Goal: Find contact information: Find contact information

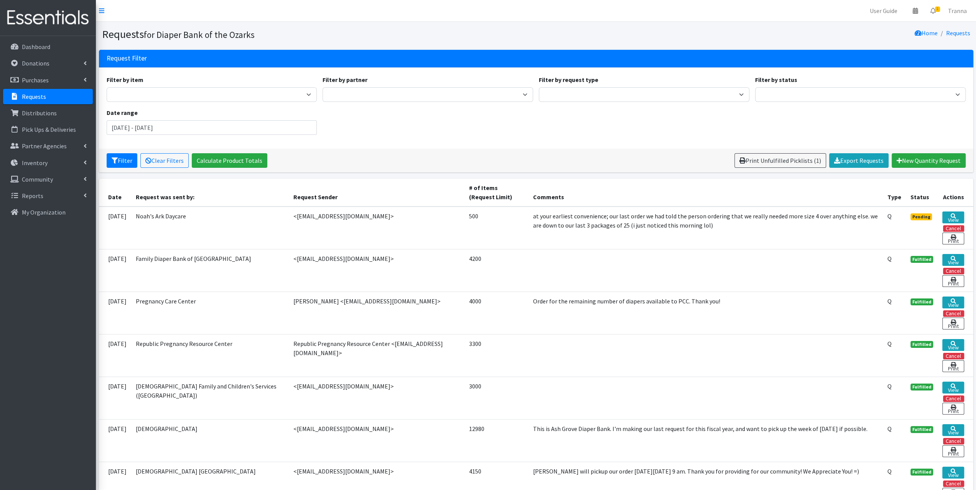
drag, startPoint x: 364, startPoint y: 257, endPoint x: 292, endPoint y: 260, distance: 71.8
click at [291, 260] on td "<anitakennedy38@gmail.com>" at bounding box center [377, 270] width 176 height 43
copy td "anitakennedy38@gmail.com"
drag, startPoint x: 378, startPoint y: 298, endPoint x: 329, endPoint y: 301, distance: 49.2
click at [329, 301] on td "Coreena Butts <cbutts@417pcc.org>" at bounding box center [377, 313] width 176 height 43
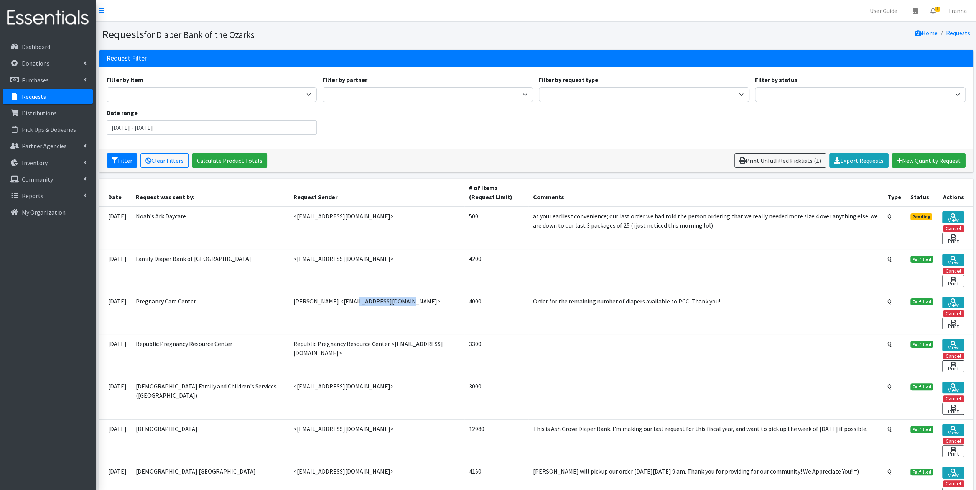
copy td "cbutts@417pcc.org"
drag, startPoint x: 395, startPoint y: 350, endPoint x: 292, endPoint y: 357, distance: 103.0
click at [292, 357] on td "Republic Pregnancy Resource Center <lovingstaff.republicprcenter@gmail.com>" at bounding box center [377, 355] width 176 height 43
click at [293, 354] on td "Republic Pregnancy Resource Center <lovingstaff.republicprcenter@gmail.com>" at bounding box center [377, 355] width 176 height 43
drag, startPoint x: 395, startPoint y: 369, endPoint x: 392, endPoint y: 355, distance: 14.9
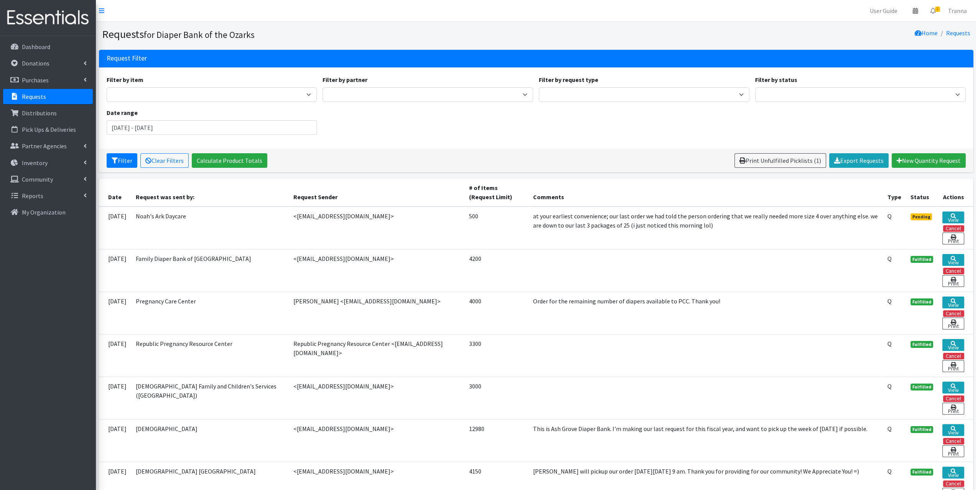
click at [392, 355] on td "Republic Pregnancy Resource Center <lovingstaff.republicprcenter@gmail.com>" at bounding box center [377, 355] width 176 height 43
drag, startPoint x: 393, startPoint y: 348, endPoint x: 291, endPoint y: 355, distance: 102.2
click at [291, 355] on td "Republic Pregnancy Resource Center <lovingstaff.republicprcenter@gmail.com>" at bounding box center [377, 355] width 176 height 43
copy td "lovingstaff.republicprcenter@gmail.com"
drag, startPoint x: 339, startPoint y: 383, endPoint x: 291, endPoint y: 387, distance: 47.4
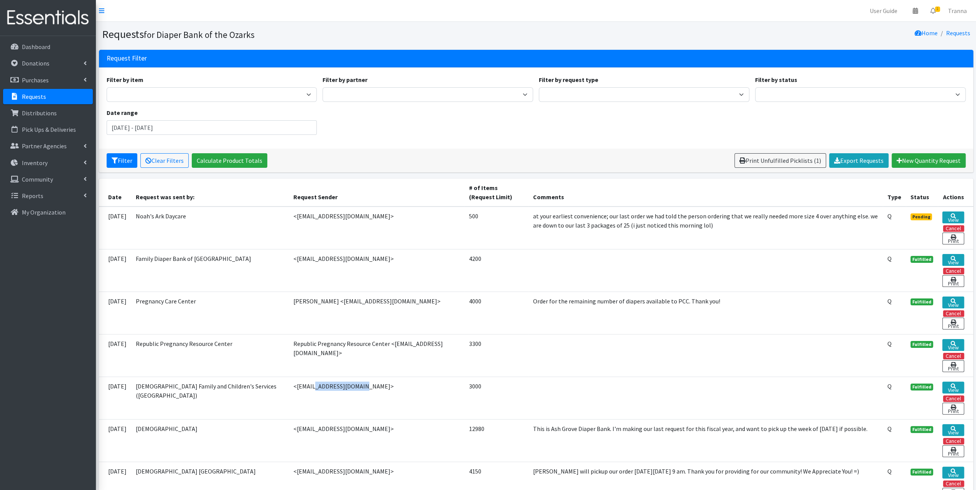
click at [291, 387] on td "<carmenh@lfcs.org>" at bounding box center [377, 398] width 176 height 43
copy td "[EMAIL_ADDRESS][DOMAIN_NAME]"
drag, startPoint x: 389, startPoint y: 425, endPoint x: 291, endPoint y: 428, distance: 97.4
click at [291, 428] on td "<ashgrovediapersforbabies@gmail.com>" at bounding box center [377, 440] width 176 height 43
copy td "ashgrovediapersforbabies@gmail.com"
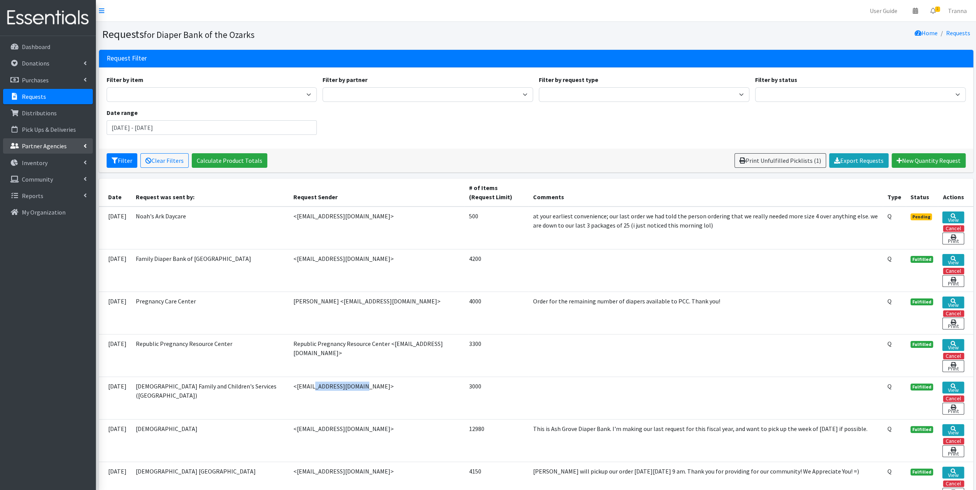
click at [35, 147] on p "Partner Agencies" at bounding box center [44, 146] width 45 height 8
click at [33, 166] on link "All Partners" at bounding box center [48, 162] width 90 height 15
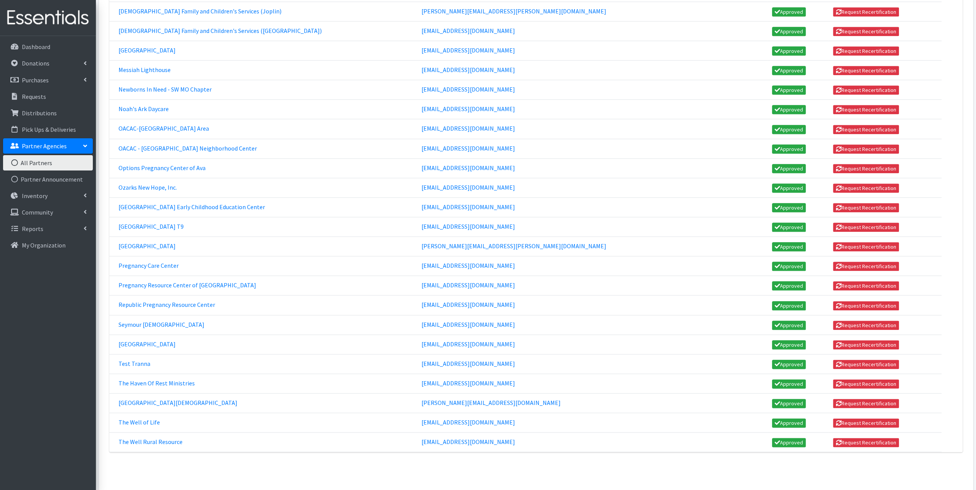
scroll to position [759, 0]
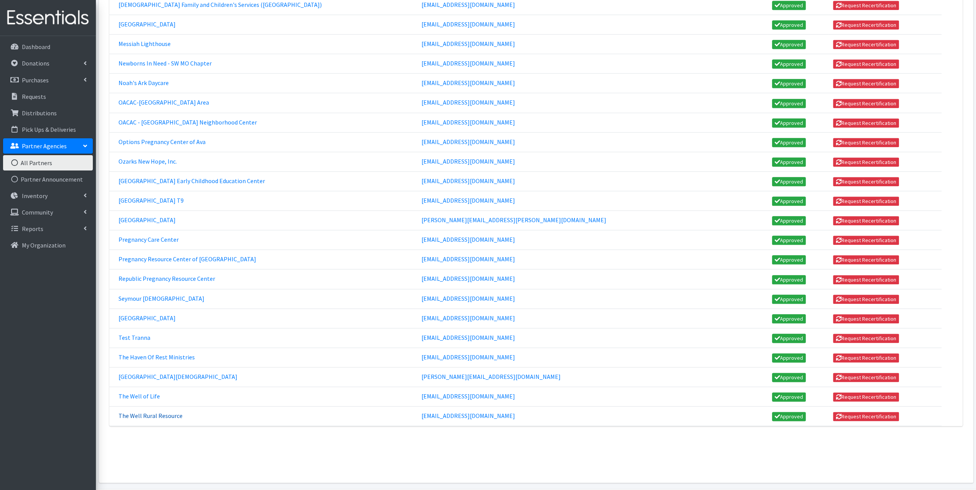
click at [156, 412] on link "The Well Rural Resource" at bounding box center [150, 416] width 64 height 8
click at [144, 393] on link "The Well of Life" at bounding box center [138, 397] width 41 height 8
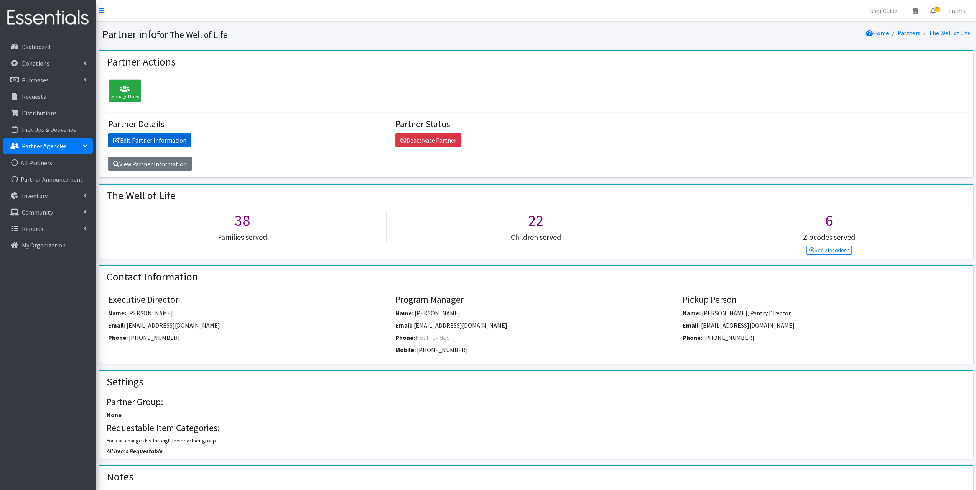
click at [151, 138] on link "Edit Partner Information" at bounding box center [149, 140] width 83 height 15
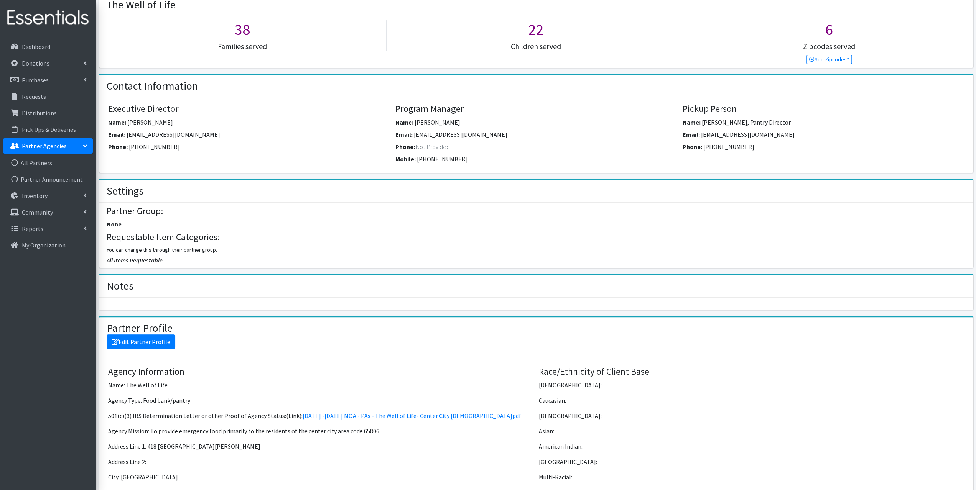
scroll to position [192, 0]
click at [153, 336] on link "Edit Partner Profile" at bounding box center [141, 341] width 69 height 15
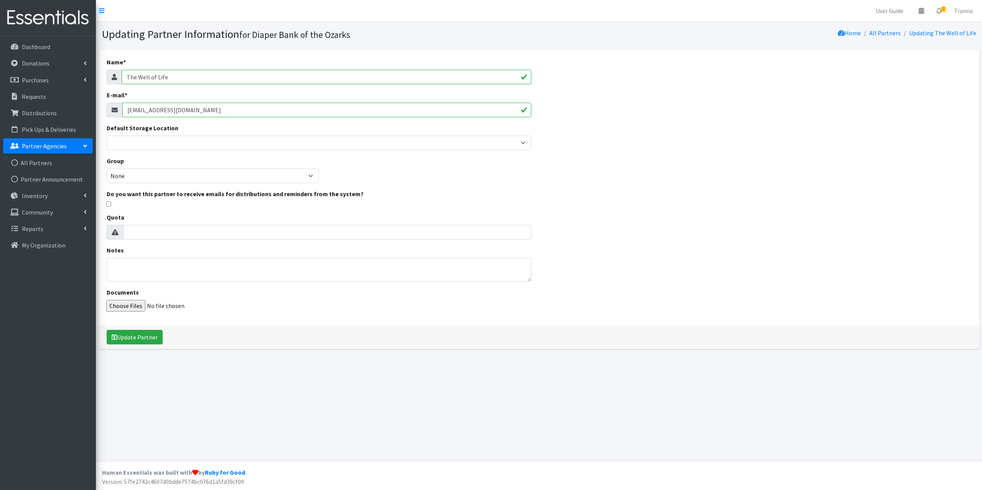
drag, startPoint x: 221, startPoint y: 108, endPoint x: 240, endPoint y: 111, distance: 19.0
click at [240, 111] on input "[EMAIL_ADDRESS][DOMAIN_NAME]" at bounding box center [326, 110] width 409 height 15
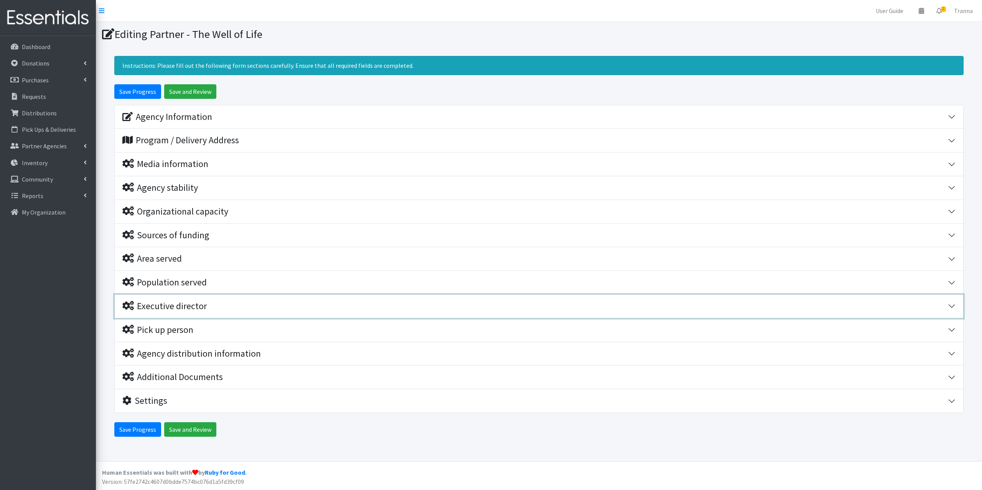
click at [185, 306] on div "Executive director" at bounding box center [164, 306] width 84 height 11
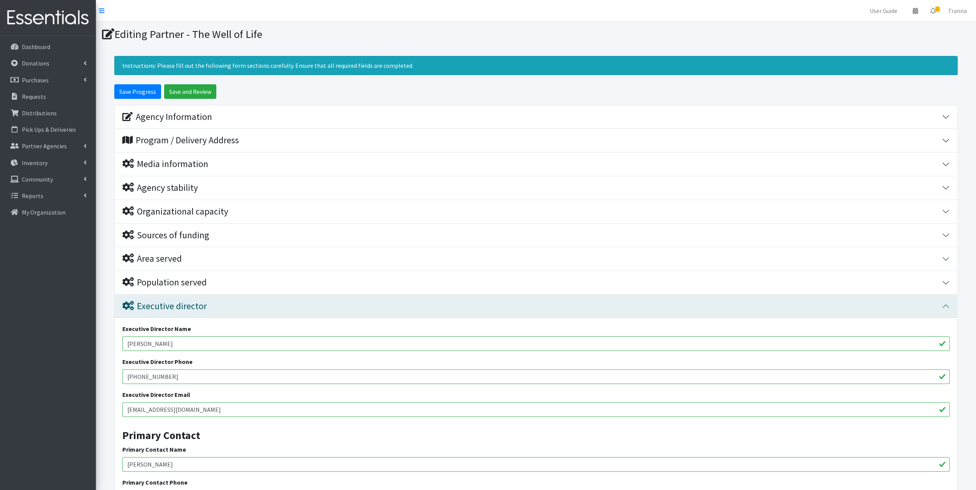
drag, startPoint x: 220, startPoint y: 410, endPoint x: 100, endPoint y: 418, distance: 120.3
click at [100, 418] on form "Save Progress Save and Review Agency Information Agency Name * The Well of Life…" at bounding box center [536, 393] width 880 height 618
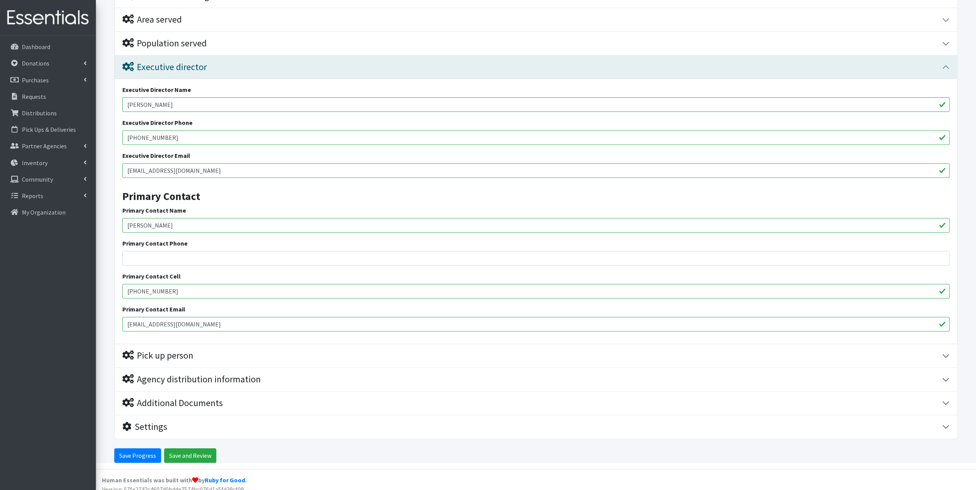
scroll to position [244, 0]
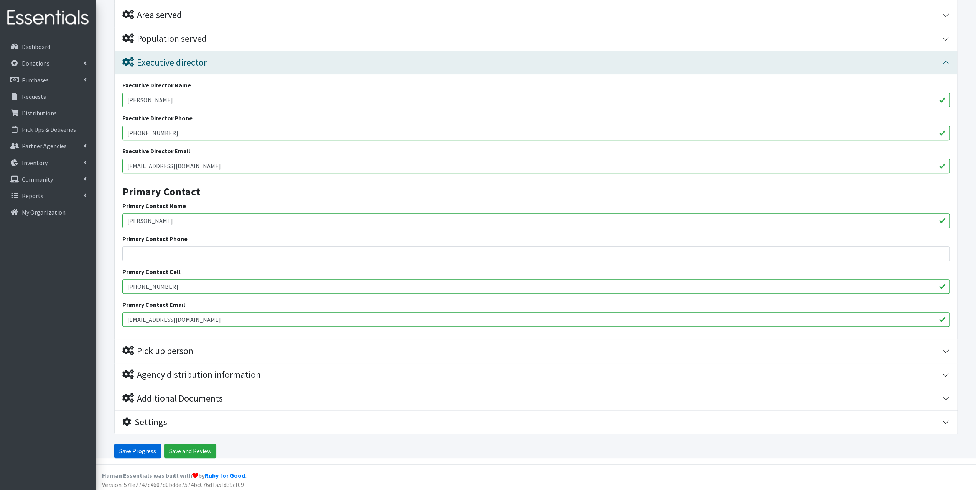
type input "[EMAIL_ADDRESS][DOMAIN_NAME]"
click at [145, 446] on input "Save Progress" at bounding box center [137, 451] width 47 height 15
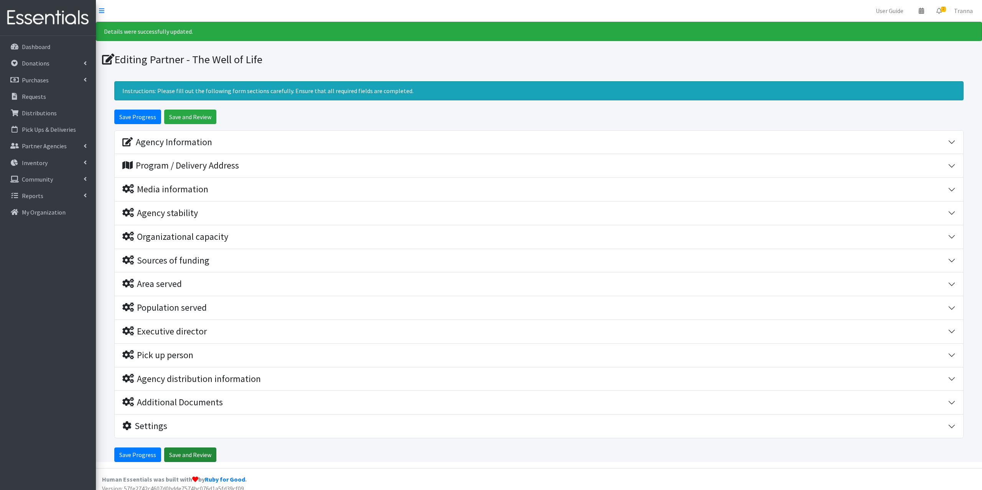
click at [183, 453] on input "Save and Review" at bounding box center [190, 455] width 52 height 15
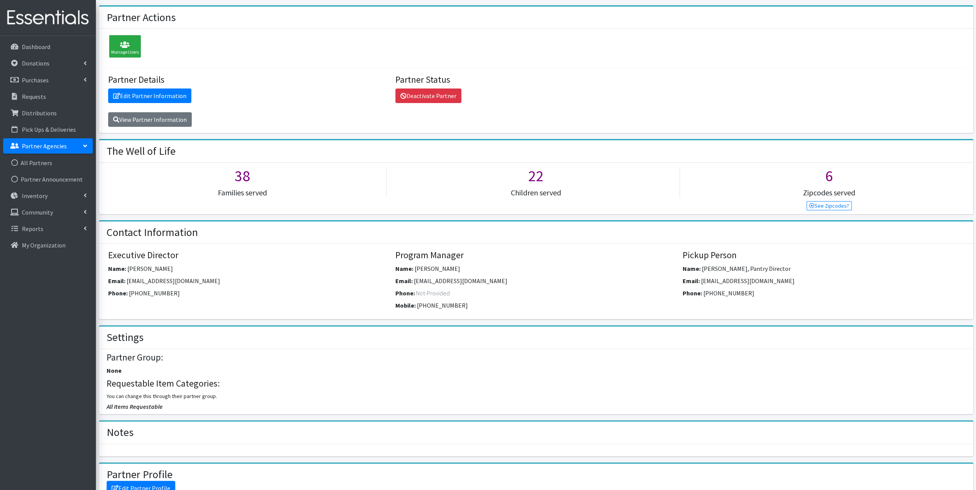
scroll to position [70, 0]
drag, startPoint x: 209, startPoint y: 278, endPoint x: 125, endPoint y: 275, distance: 84.0
click at [125, 276] on div "Email: [EMAIL_ADDRESS][DOMAIN_NAME]" at bounding box center [248, 282] width 281 height 12
copy div "[EMAIL_ADDRESS][DOMAIN_NAME]"
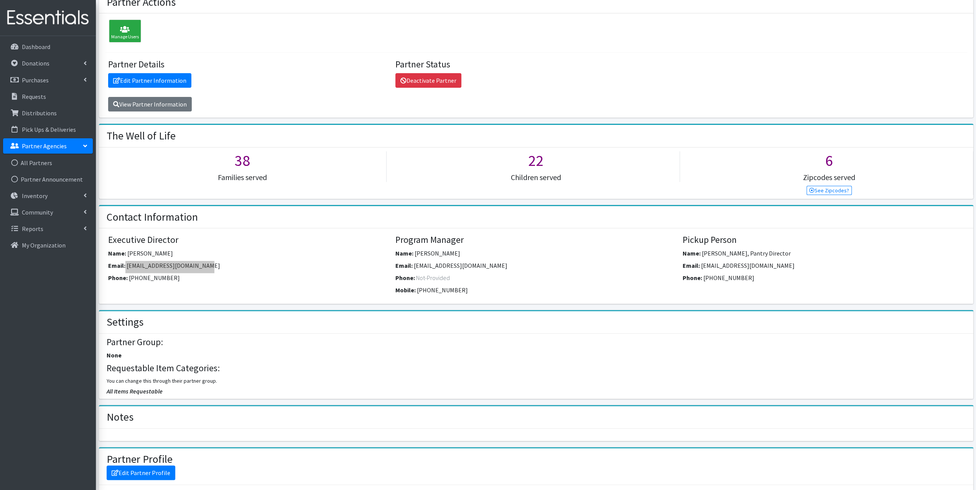
scroll to position [108, 0]
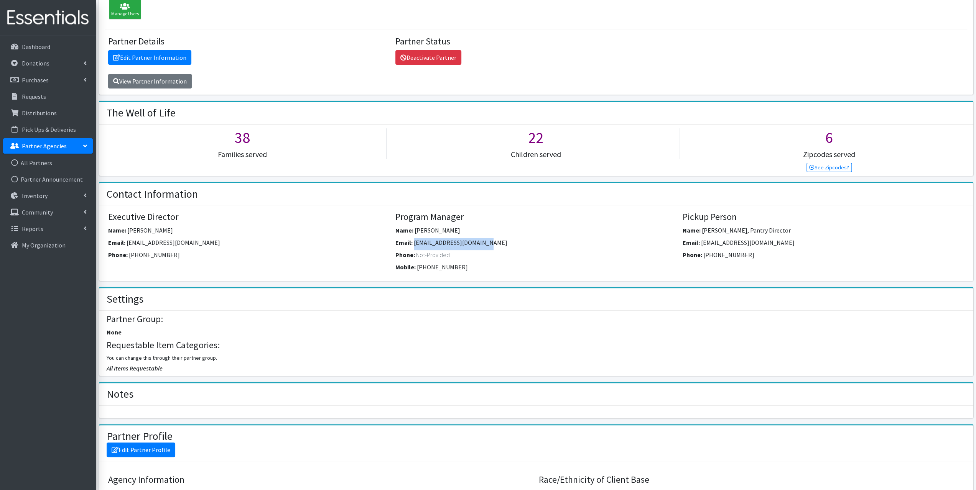
drag, startPoint x: 480, startPoint y: 238, endPoint x: 414, endPoint y: 241, distance: 66.0
click at [414, 241] on div "Email: [EMAIL_ADDRESS][DOMAIN_NAME]" at bounding box center [535, 244] width 281 height 12
copy span "[EMAIL_ADDRESS][DOMAIN_NAME]"
click at [46, 161] on link "All Partners" at bounding box center [48, 162] width 90 height 15
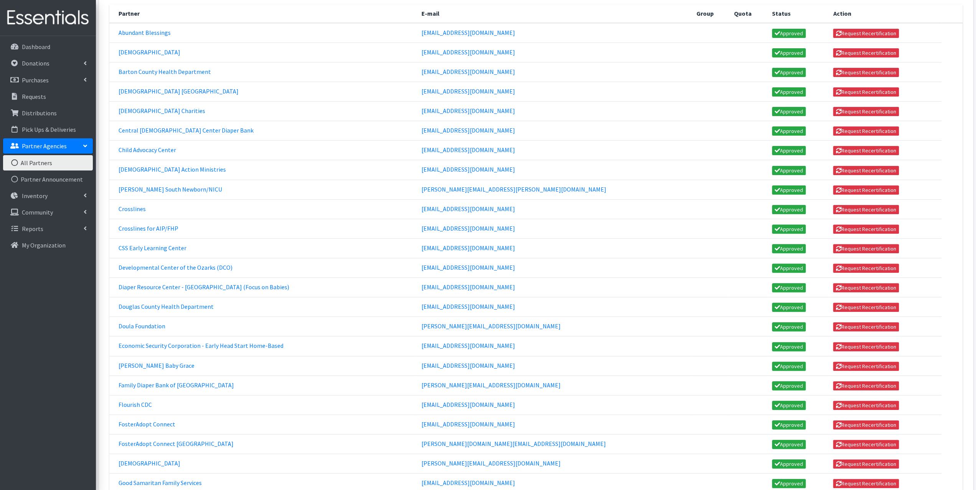
scroll to position [153, 0]
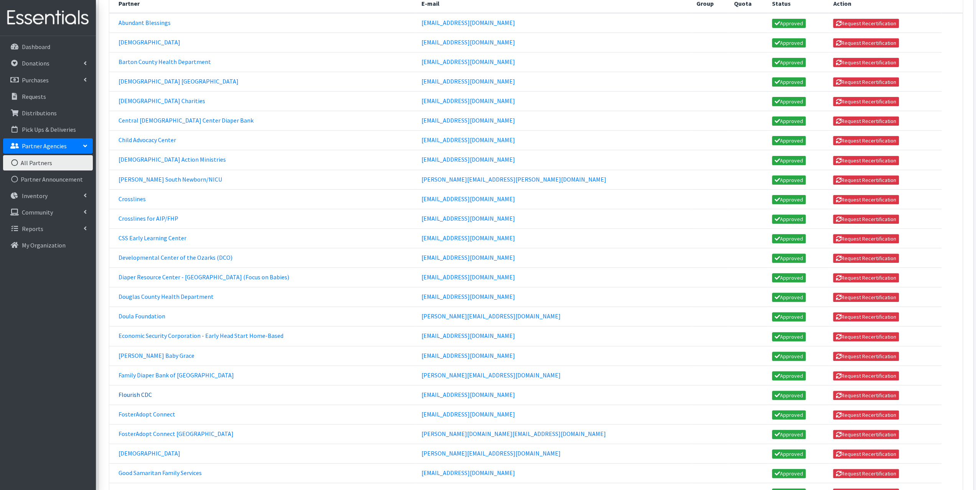
click at [142, 391] on link "Flourish CDC" at bounding box center [134, 395] width 33 height 8
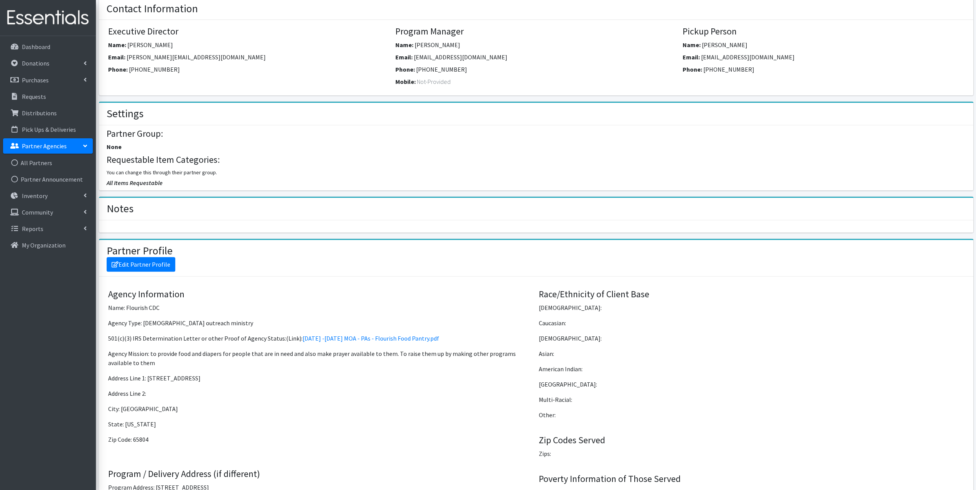
scroll to position [230, 0]
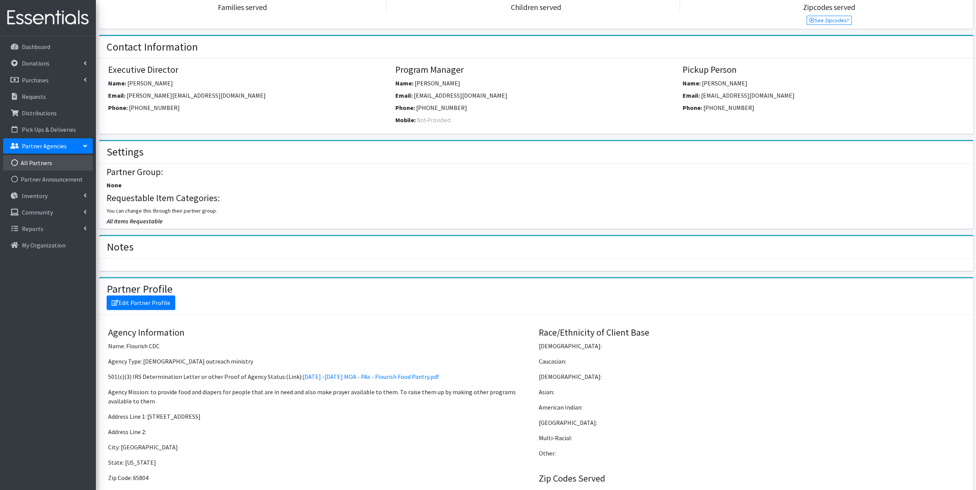
click at [34, 161] on link "All Partners" at bounding box center [48, 162] width 90 height 15
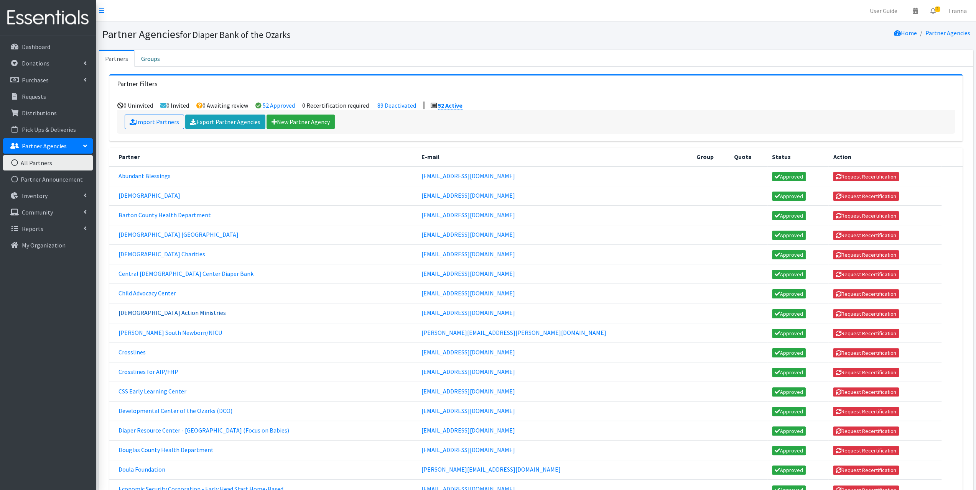
click at [149, 309] on link "Christian Action Ministries" at bounding box center [171, 313] width 107 height 8
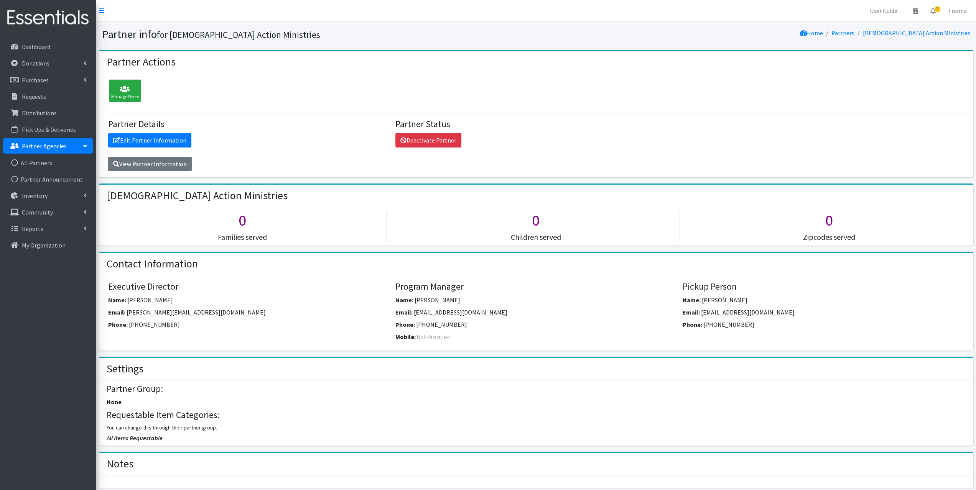
drag, startPoint x: 520, startPoint y: 307, endPoint x: 413, endPoint y: 319, distance: 107.6
click at [413, 319] on div "Program Manager Name: Logan Godwin Email: pantry@christianactionministries.org …" at bounding box center [535, 312] width 281 height 63
copy div
click at [531, 308] on div "Email: pantry@christianactionministries.org" at bounding box center [535, 314] width 281 height 12
drag, startPoint x: 519, startPoint y: 314, endPoint x: 414, endPoint y: 310, distance: 105.1
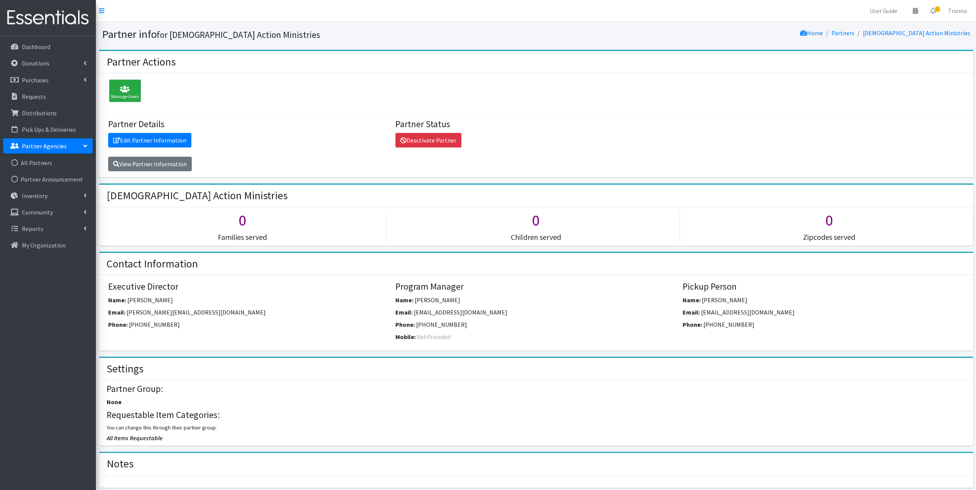
click at [414, 310] on div "Email: pantry@christianactionministries.org" at bounding box center [535, 314] width 281 height 12
copy span "pantry@christianactionministries.org"
click at [33, 164] on link "All Partners" at bounding box center [48, 162] width 90 height 15
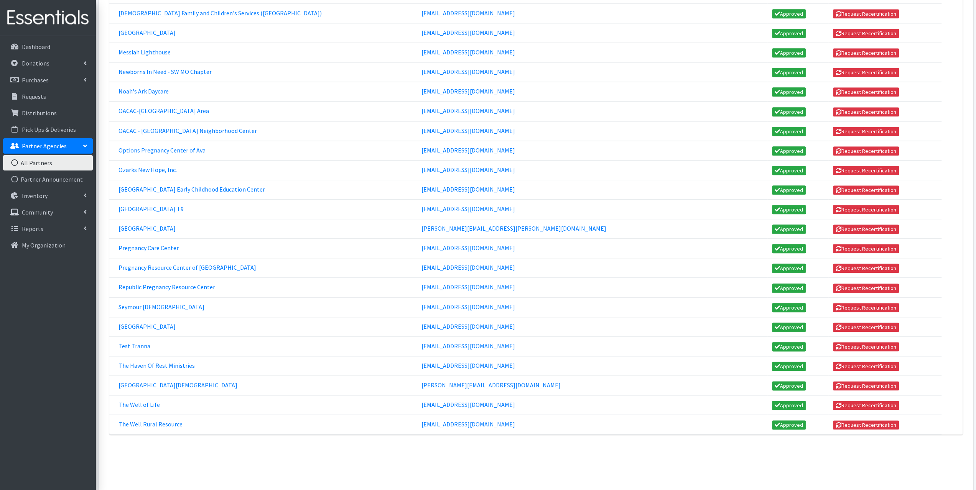
scroll to position [759, 0]
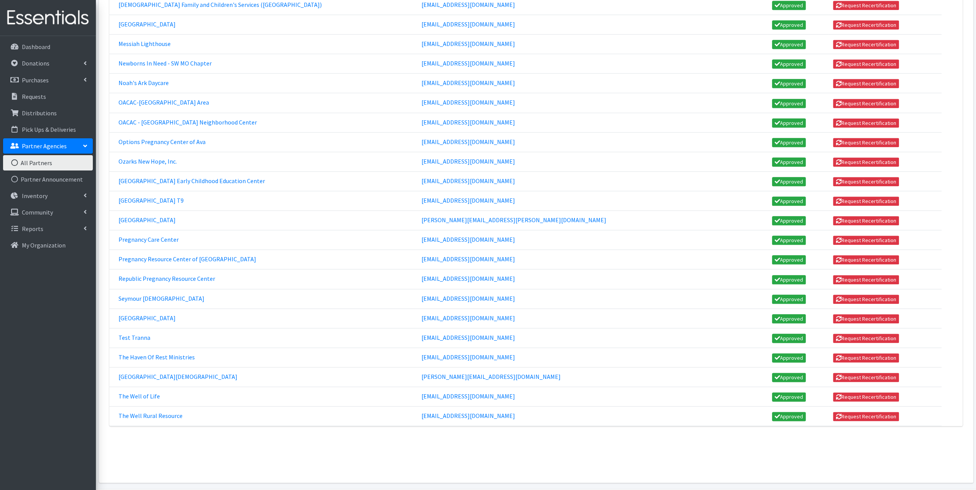
drag, startPoint x: 557, startPoint y: 388, endPoint x: 452, endPoint y: 395, distance: 105.3
click at [452, 407] on td "thewellruralresource@gmail.com" at bounding box center [554, 417] width 275 height 20
copy link "thewellruralresource@gmail.com"
click at [578, 387] on td "cccowelloflife@gmail.com" at bounding box center [554, 397] width 275 height 20
drag, startPoint x: 567, startPoint y: 388, endPoint x: 434, endPoint y: 388, distance: 133.8
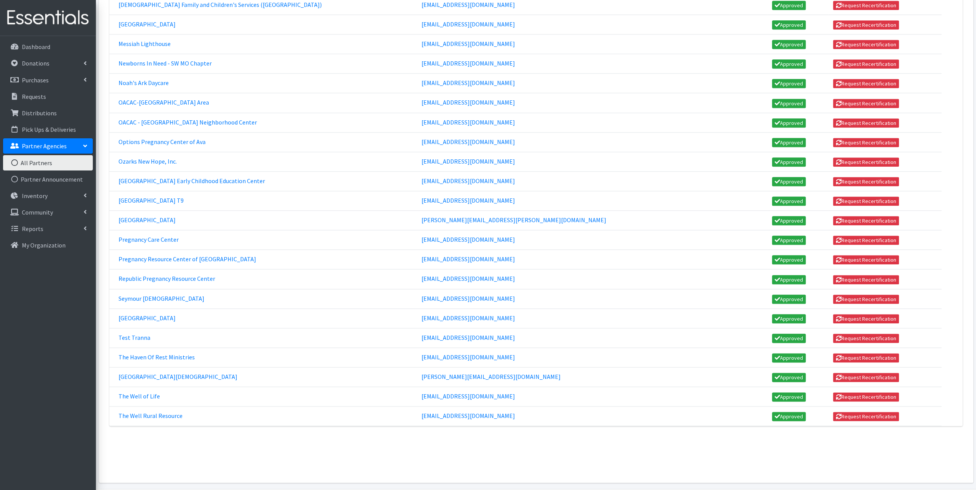
click at [434, 407] on tr "The Well Rural Resource thewellruralresource@gmail.com Approved Request Recerti…" at bounding box center [535, 417] width 853 height 20
copy tr "thewellruralresource@gmail.com"
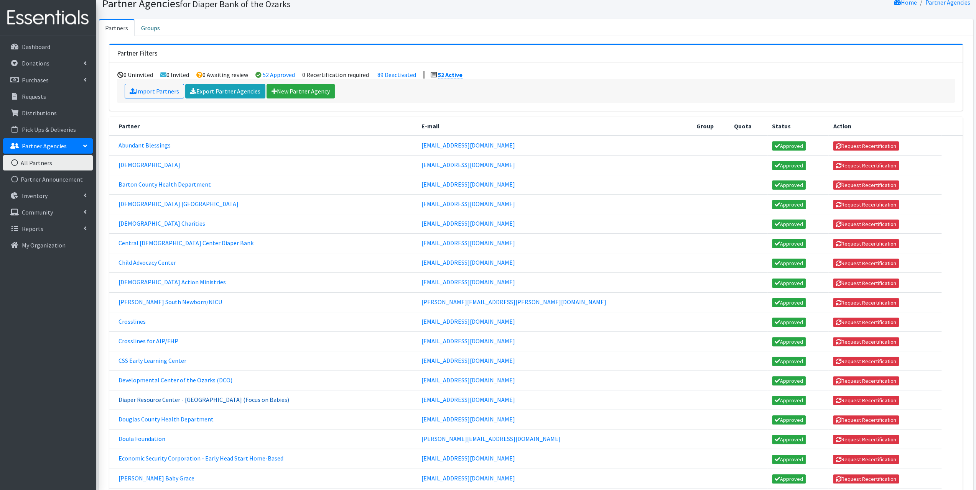
scroll to position [107, 0]
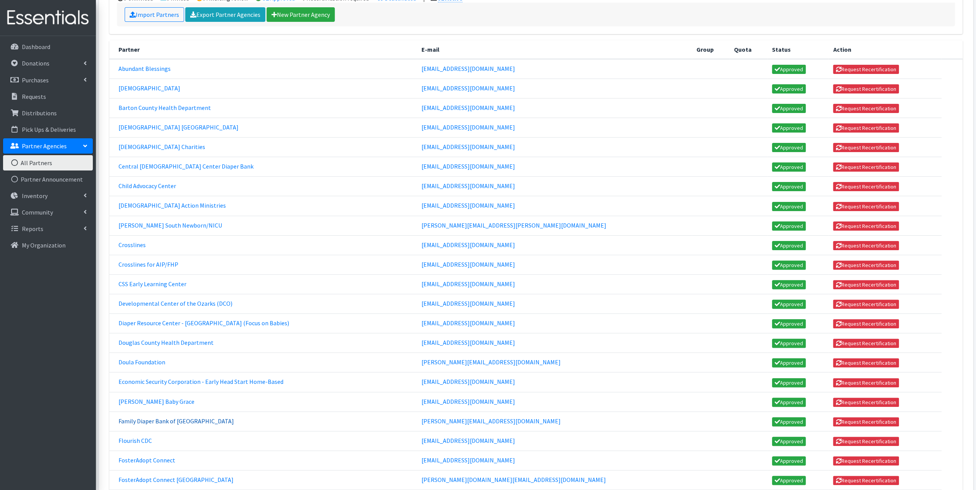
click at [126, 418] on link "Family Diaper Bank of [GEOGRAPHIC_DATA]" at bounding box center [175, 422] width 115 height 8
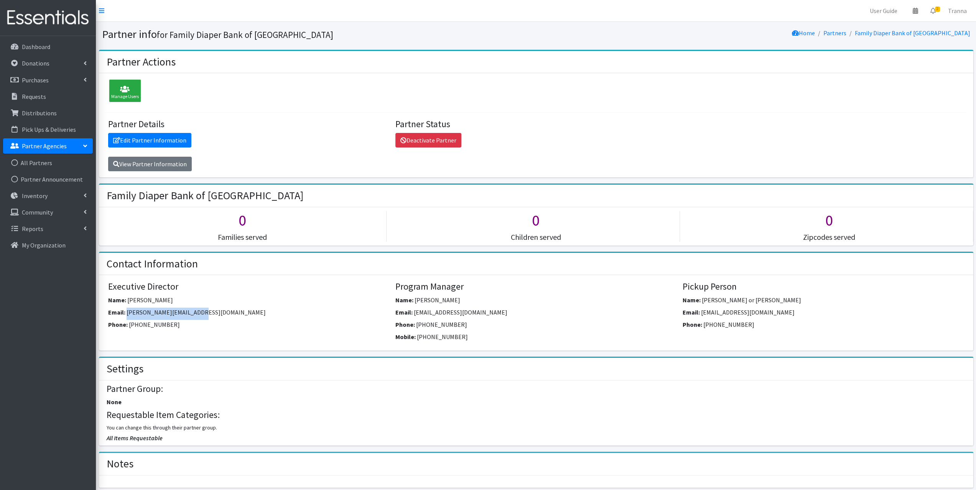
drag, startPoint x: 209, startPoint y: 311, endPoint x: 126, endPoint y: 313, distance: 83.2
click at [126, 313] on div "Email: [PERSON_NAME][EMAIL_ADDRESS][DOMAIN_NAME]" at bounding box center [248, 314] width 281 height 12
copy span "[PERSON_NAME][EMAIL_ADDRESS][DOMAIN_NAME]"
drag, startPoint x: 493, startPoint y: 312, endPoint x: 413, endPoint y: 309, distance: 80.2
click at [413, 309] on div "Email: [EMAIL_ADDRESS][DOMAIN_NAME]" at bounding box center [535, 314] width 281 height 12
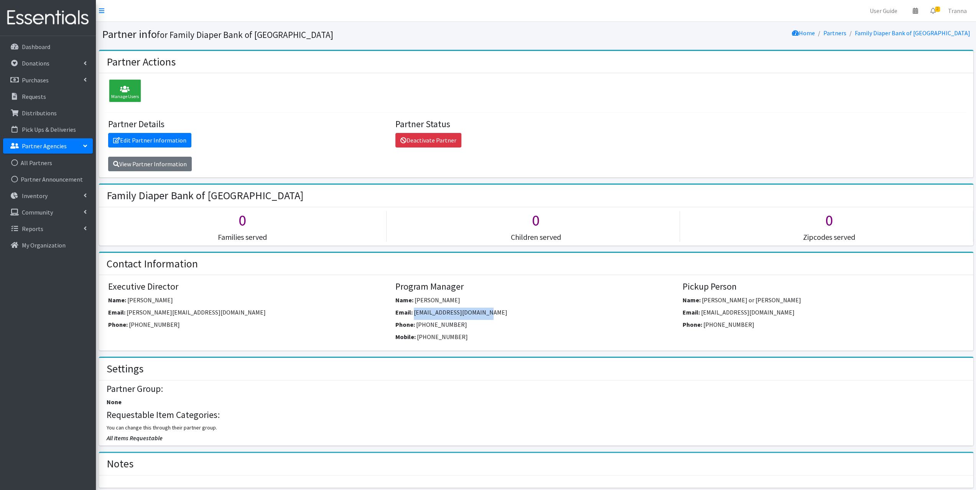
copy span "[EMAIL_ADDRESS][DOMAIN_NAME]"
click at [220, 296] on div "Name: [PERSON_NAME]" at bounding box center [248, 302] width 281 height 12
drag, startPoint x: 209, startPoint y: 312, endPoint x: 127, endPoint y: 312, distance: 82.4
click at [127, 312] on div "Email: [PERSON_NAME][EMAIL_ADDRESS][DOMAIN_NAME]" at bounding box center [248, 314] width 281 height 12
copy span "[PERSON_NAME][EMAIL_ADDRESS][DOMAIN_NAME]"
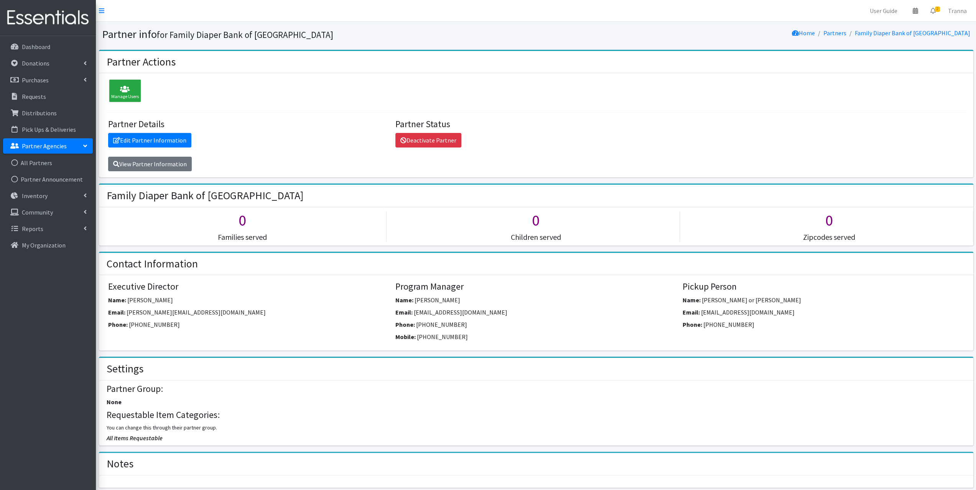
click at [505, 305] on div "Name: [PERSON_NAME]" at bounding box center [535, 302] width 281 height 12
drag, startPoint x: 502, startPoint y: 310, endPoint x: 414, endPoint y: 311, distance: 88.6
click at [413, 311] on div "Email: [EMAIL_ADDRESS][DOMAIN_NAME]" at bounding box center [535, 314] width 281 height 12
copy div "[EMAIL_ADDRESS][DOMAIN_NAME]"
